Goal: Navigation & Orientation: Understand site structure

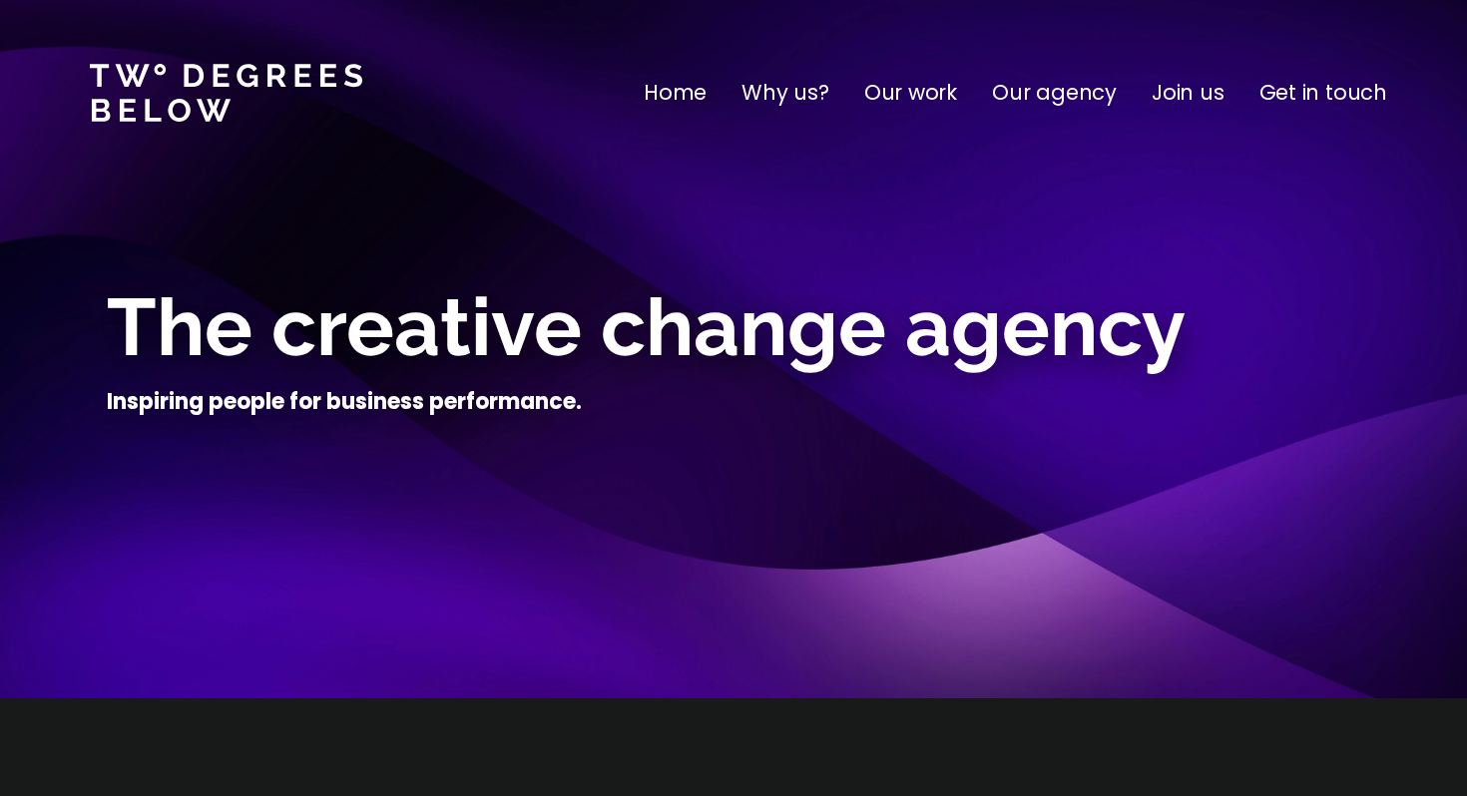
click at [914, 106] on p "Our work" at bounding box center [910, 93] width 93 height 32
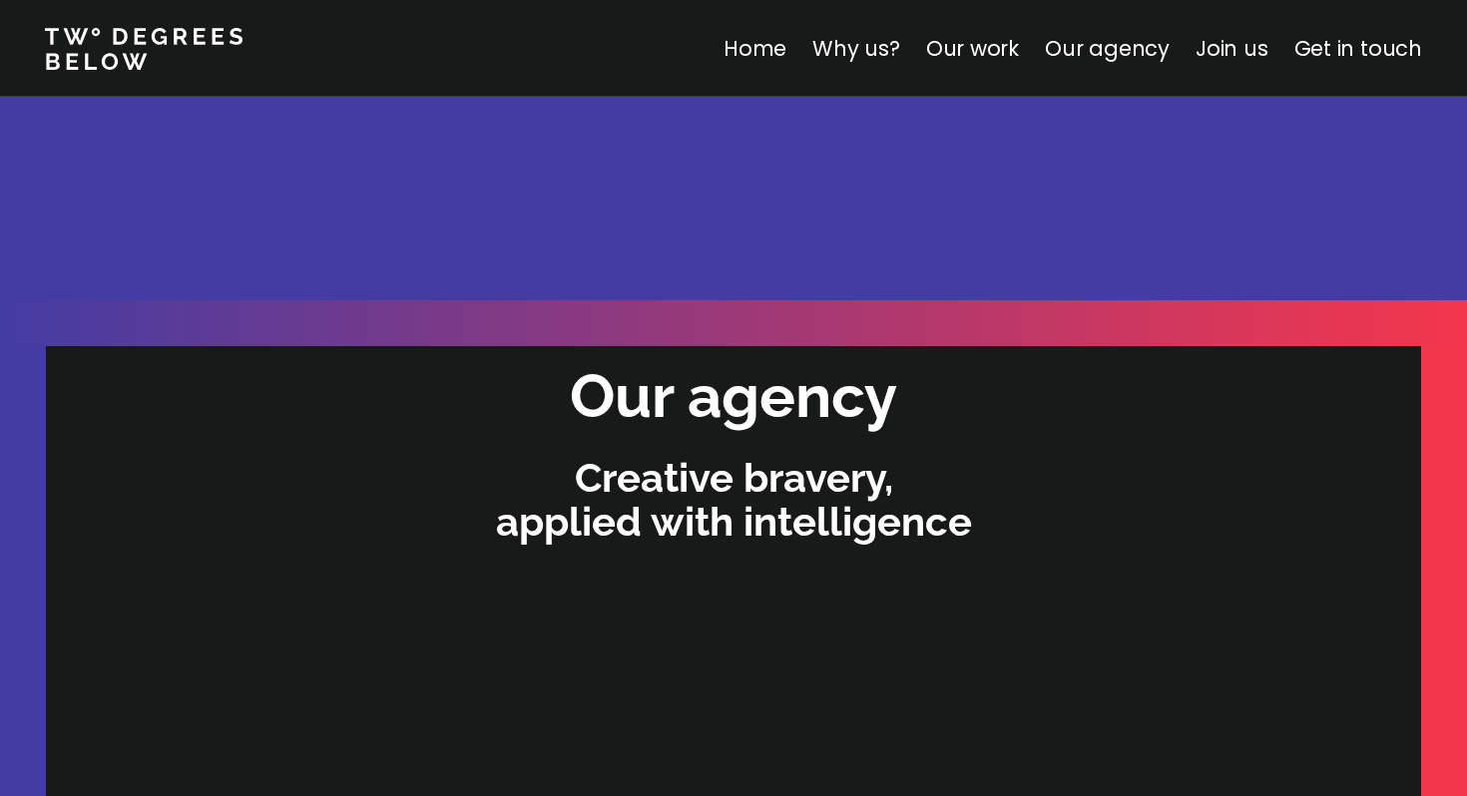
scroll to position [3996, 0]
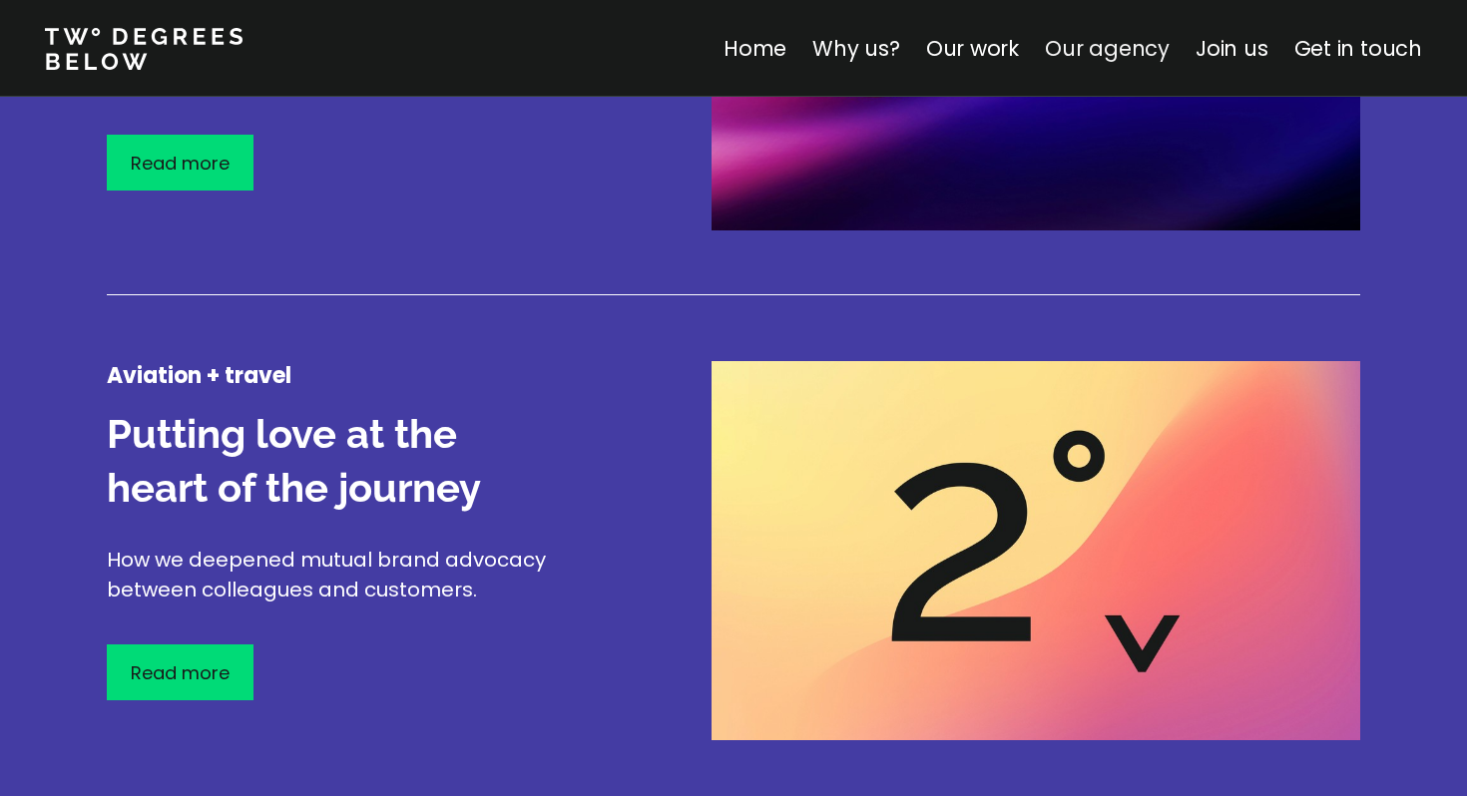
click at [1135, 51] on link "Our agency" at bounding box center [1107, 48] width 125 height 29
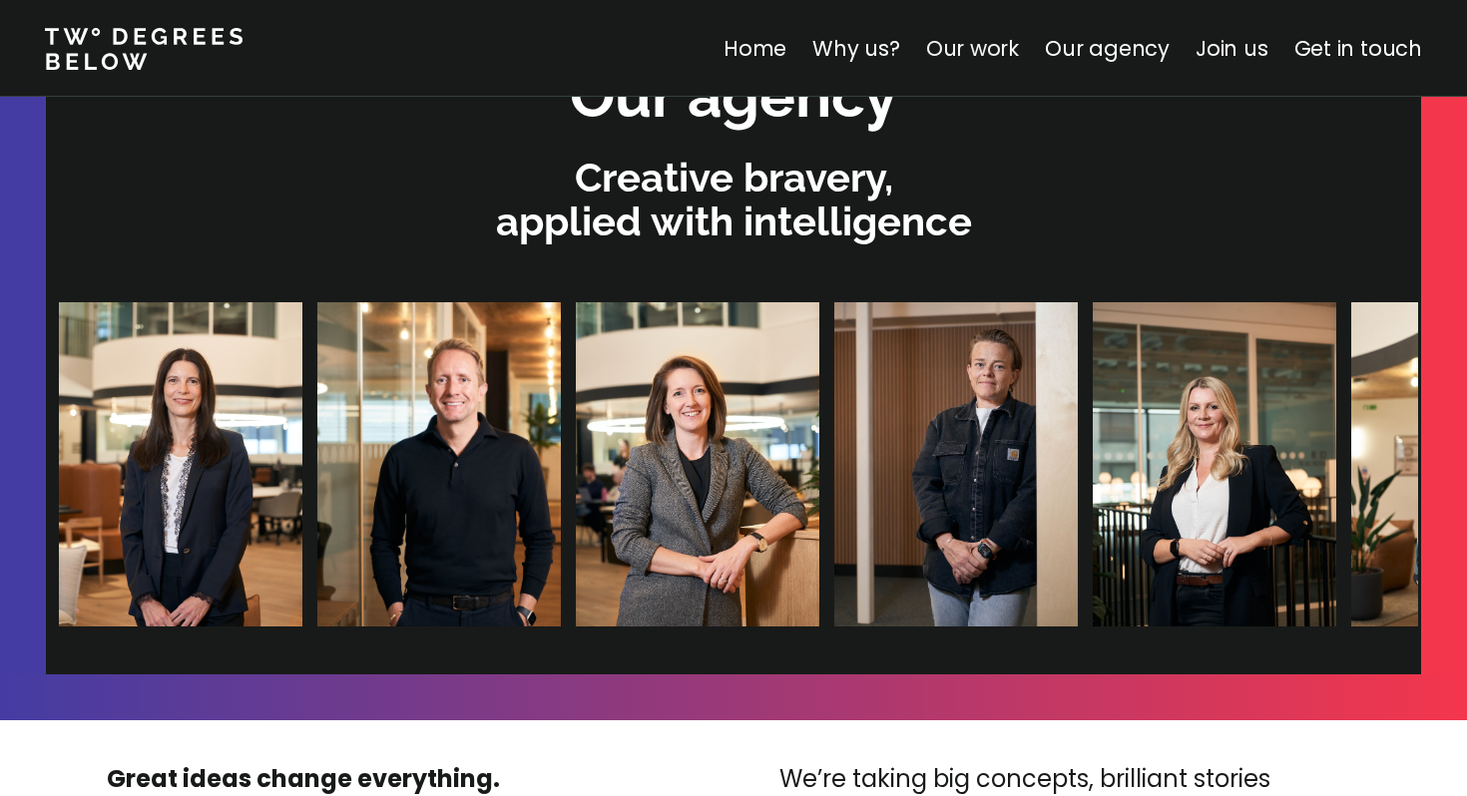
click at [1001, 62] on link "Our work" at bounding box center [972, 48] width 93 height 29
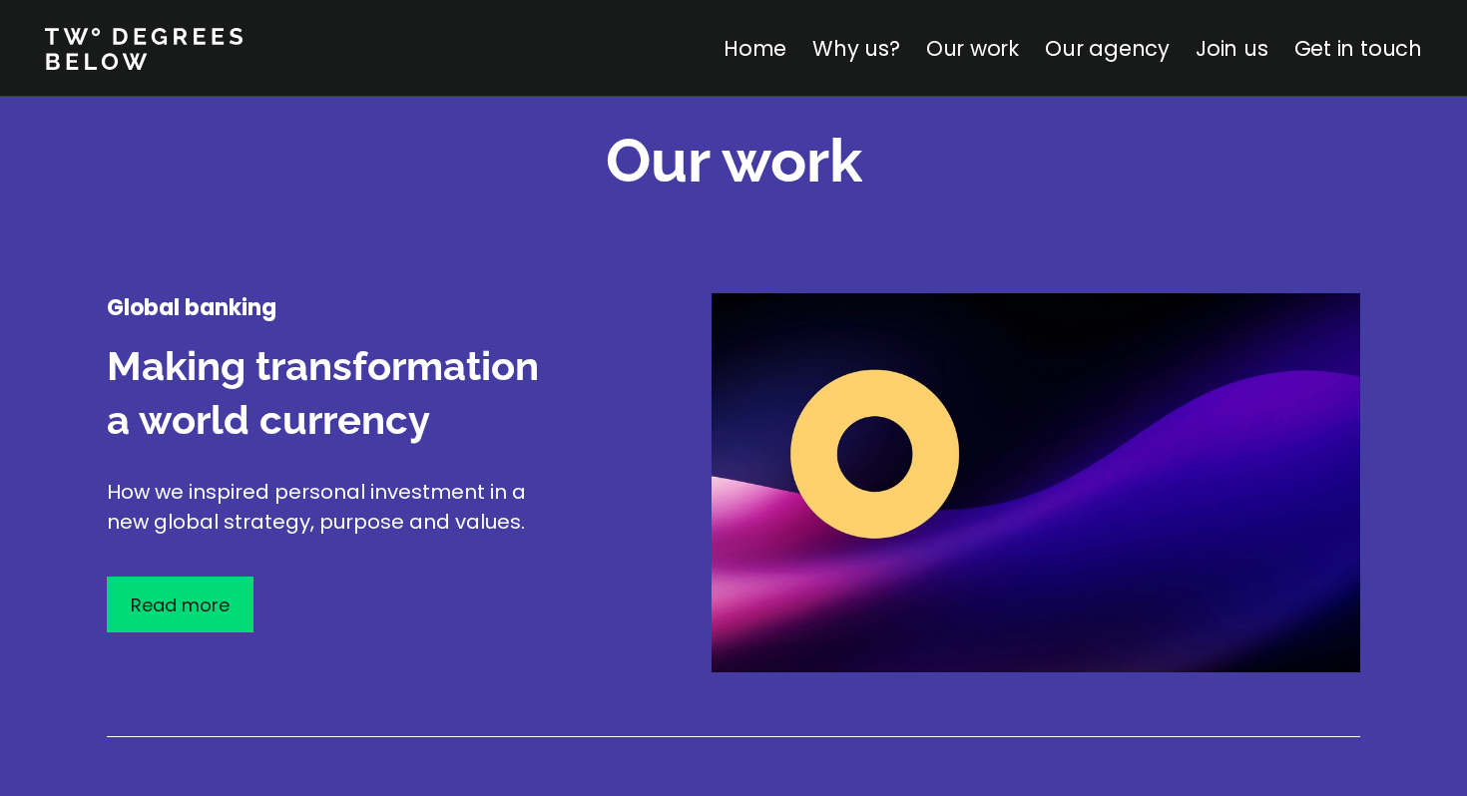
scroll to position [2338, 0]
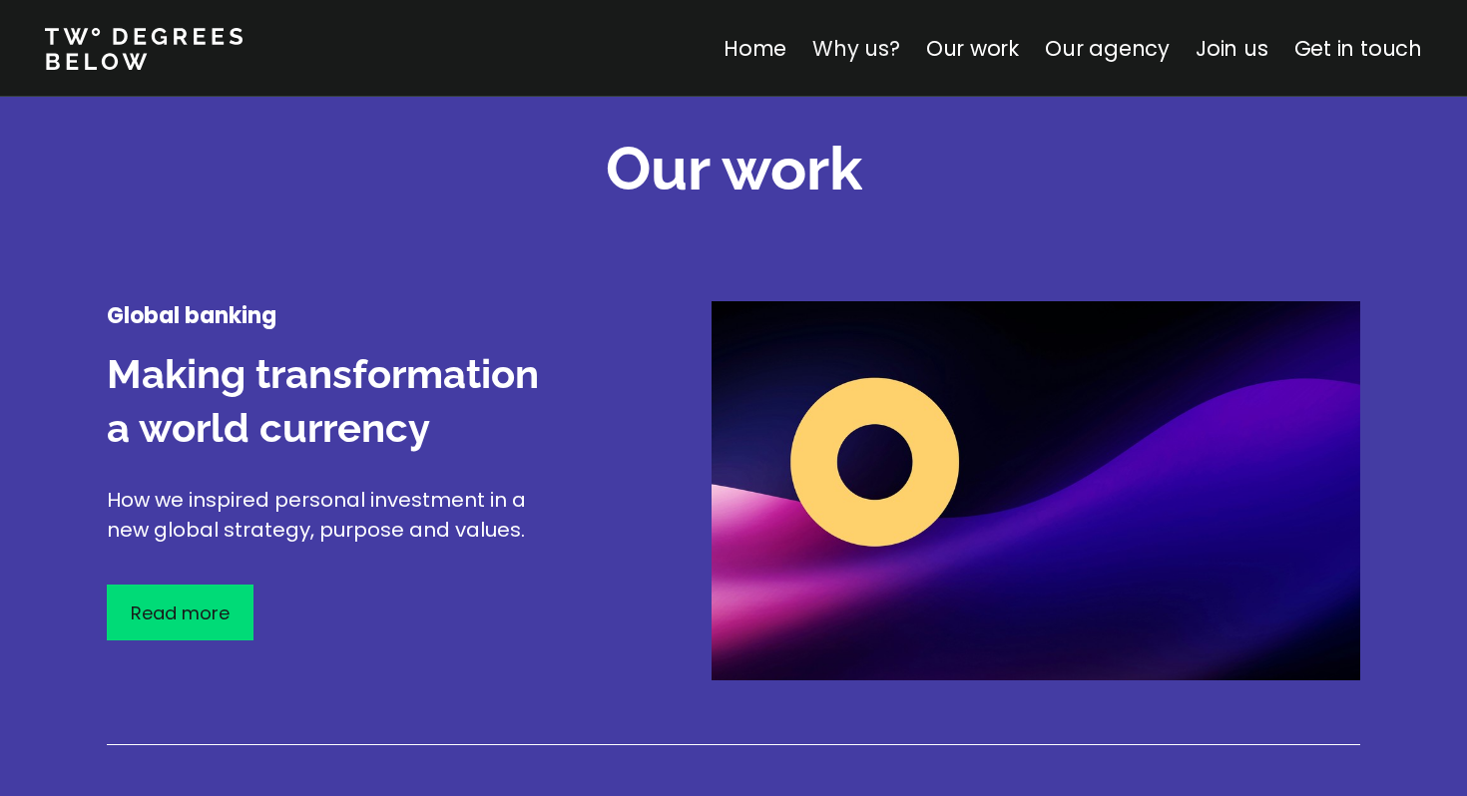
click at [850, 44] on link "Why us?" at bounding box center [856, 48] width 88 height 29
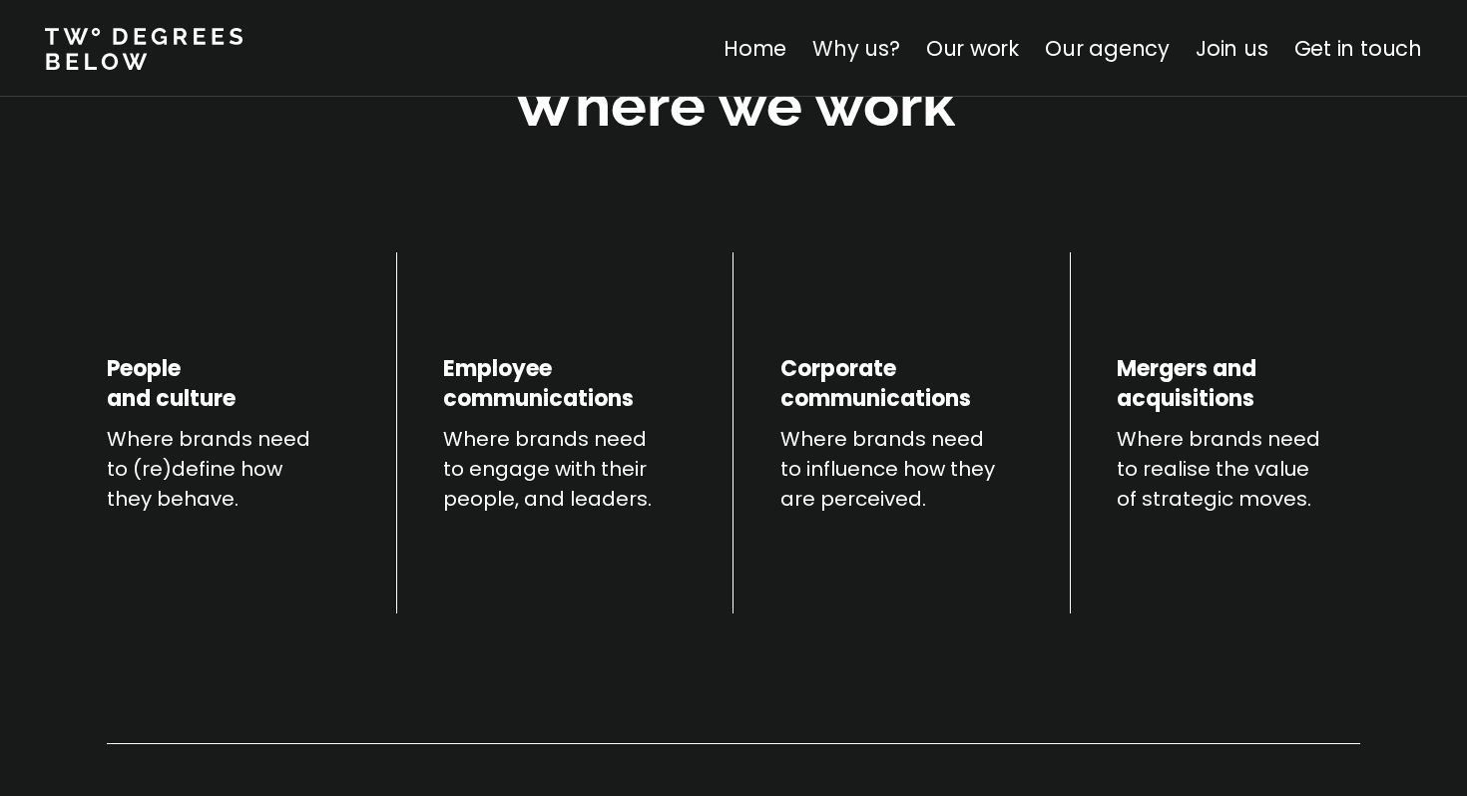
scroll to position [699, 0]
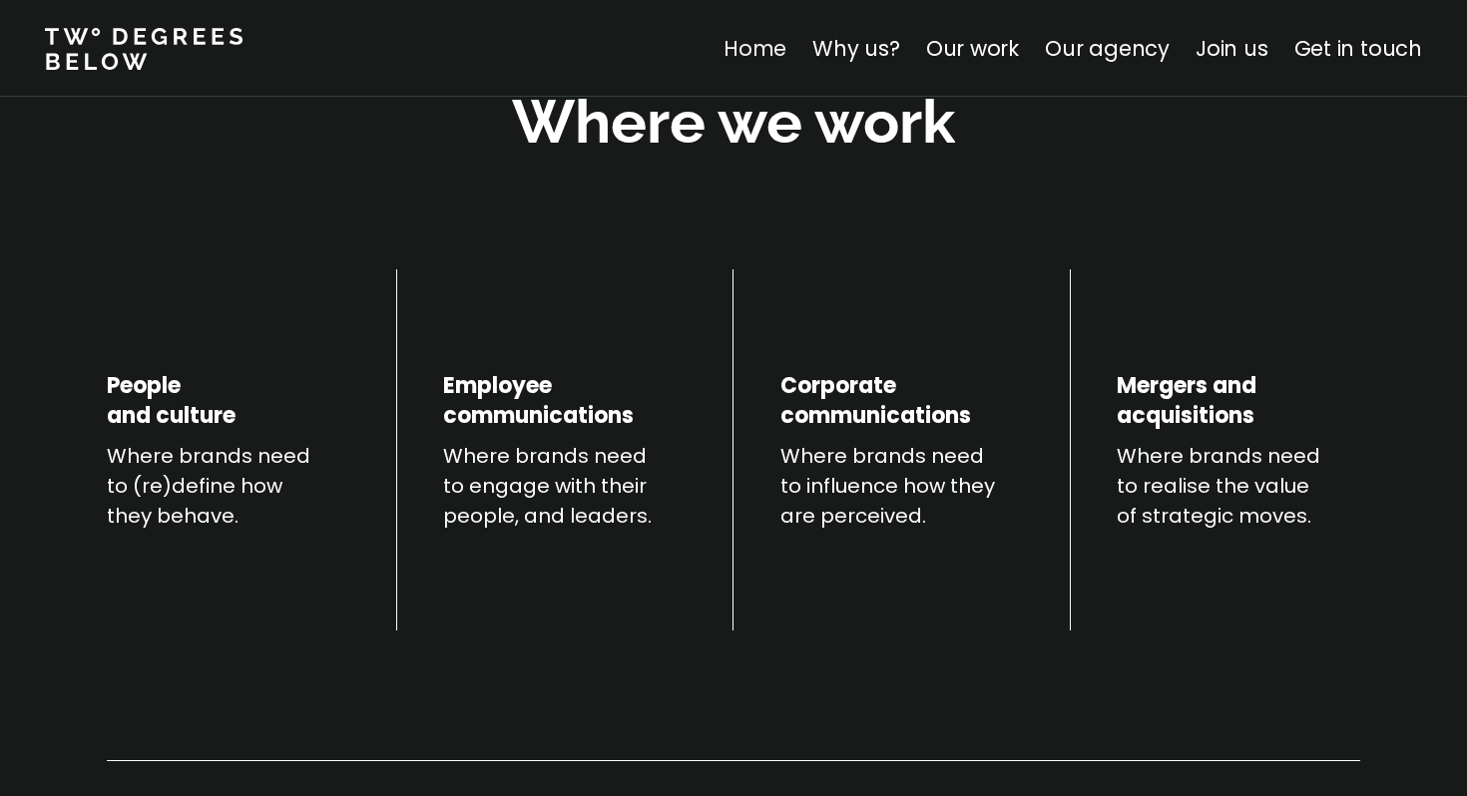
click at [778, 52] on link "Home" at bounding box center [755, 48] width 63 height 29
